Goal: Task Accomplishment & Management: Use online tool/utility

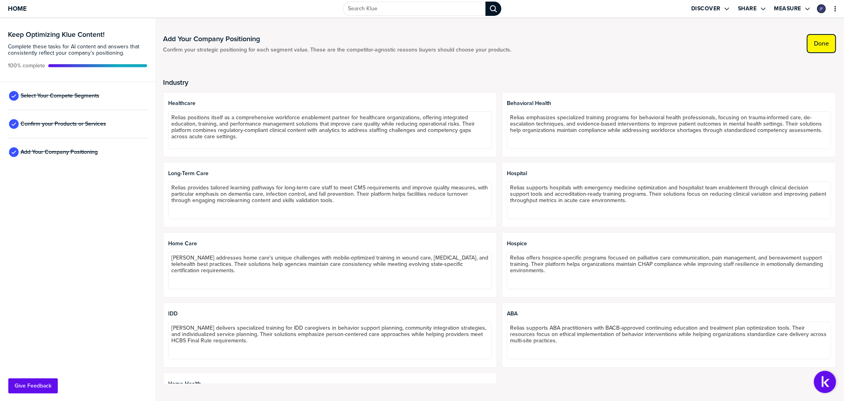
click at [823, 46] on label "Done" at bounding box center [821, 44] width 15 height 8
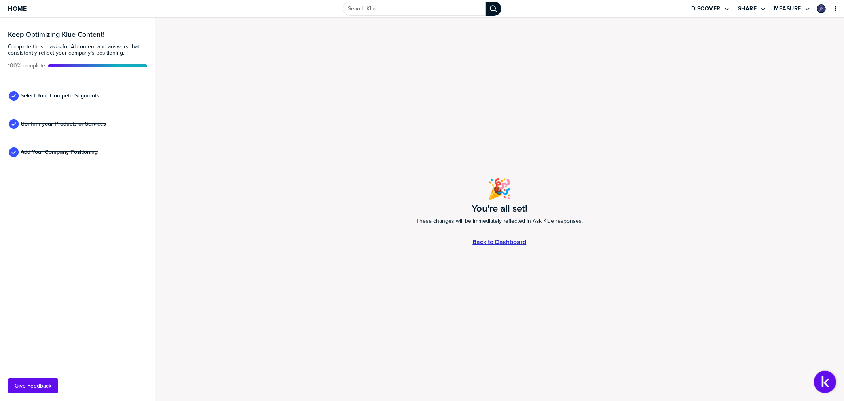
click at [505, 242] on link "Back to Dashboard" at bounding box center [500, 241] width 54 height 7
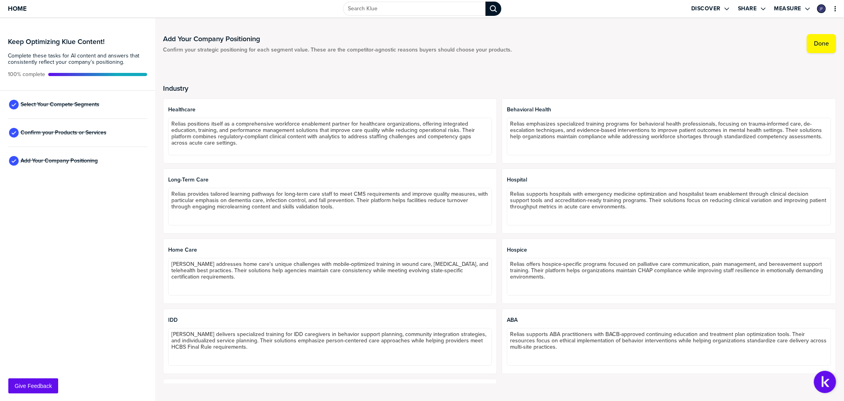
click at [537, 47] on div "Add Your Company Positioning Confirm your strategic positioning for each segmen…" at bounding box center [499, 43] width 673 height 19
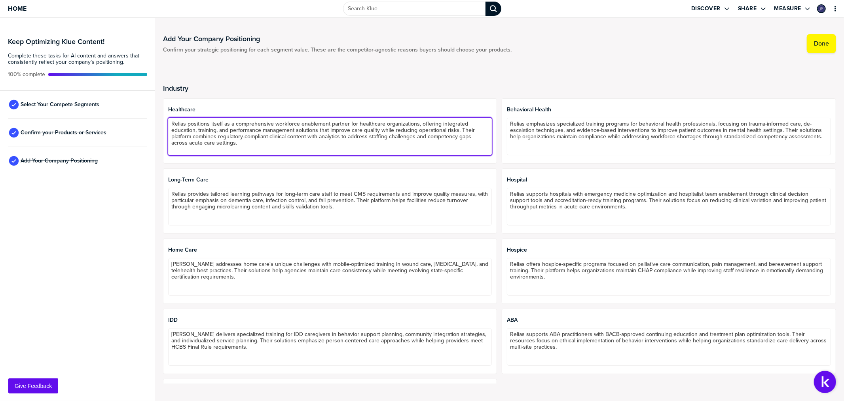
click at [443, 125] on textarea "Relias positions itself as a comprehensive workforce enablement partner for hea…" at bounding box center [330, 137] width 324 height 38
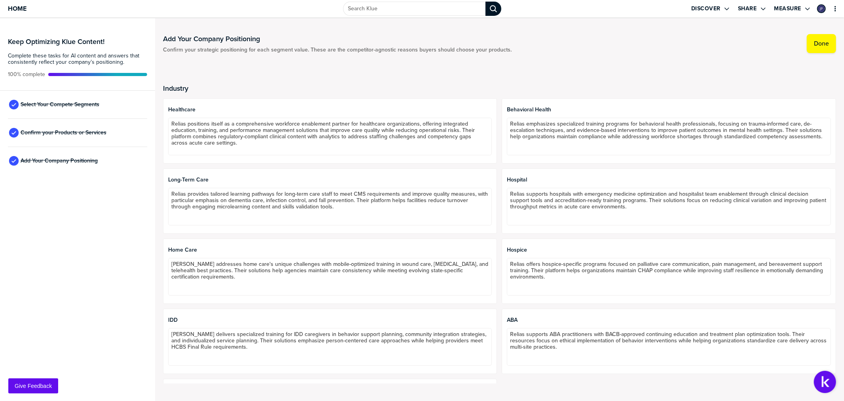
click at [442, 84] on h2 "Industry" at bounding box center [499, 88] width 673 height 8
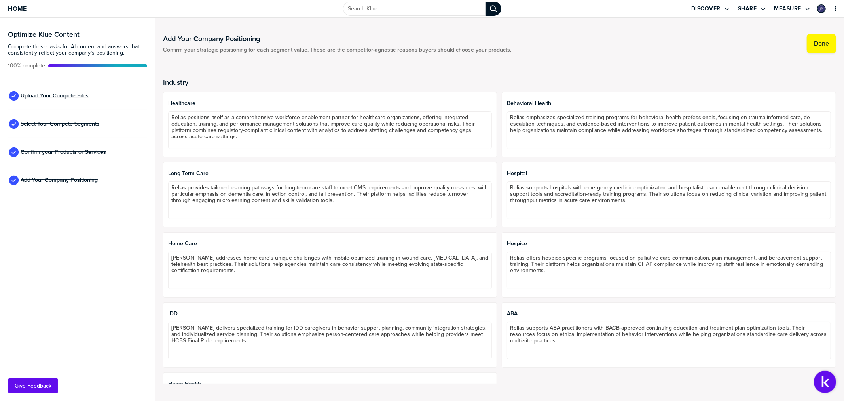
click at [61, 93] on span "Upload Your Compete Files" at bounding box center [55, 96] width 68 height 6
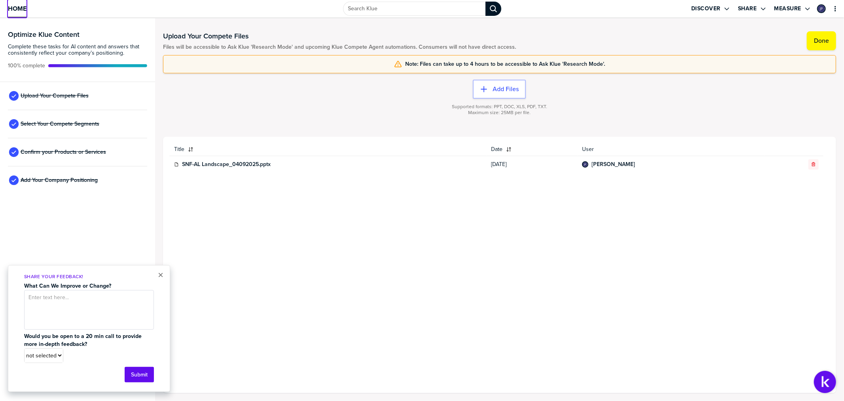
click at [16, 6] on span "Home" at bounding box center [17, 8] width 19 height 7
